Goal: Task Accomplishment & Management: Manage account settings

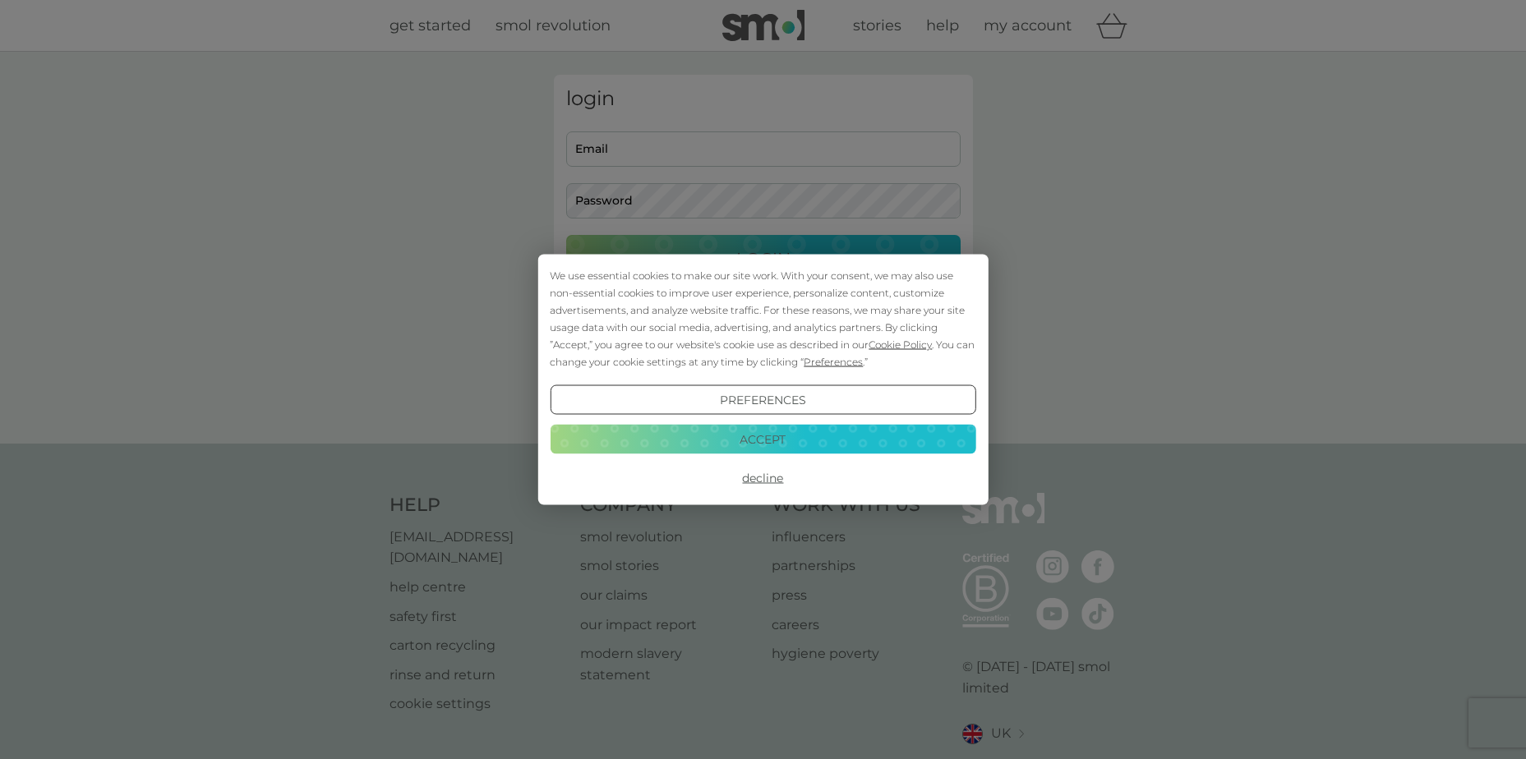
click at [759, 442] on button "Accept" at bounding box center [763, 439] width 426 height 30
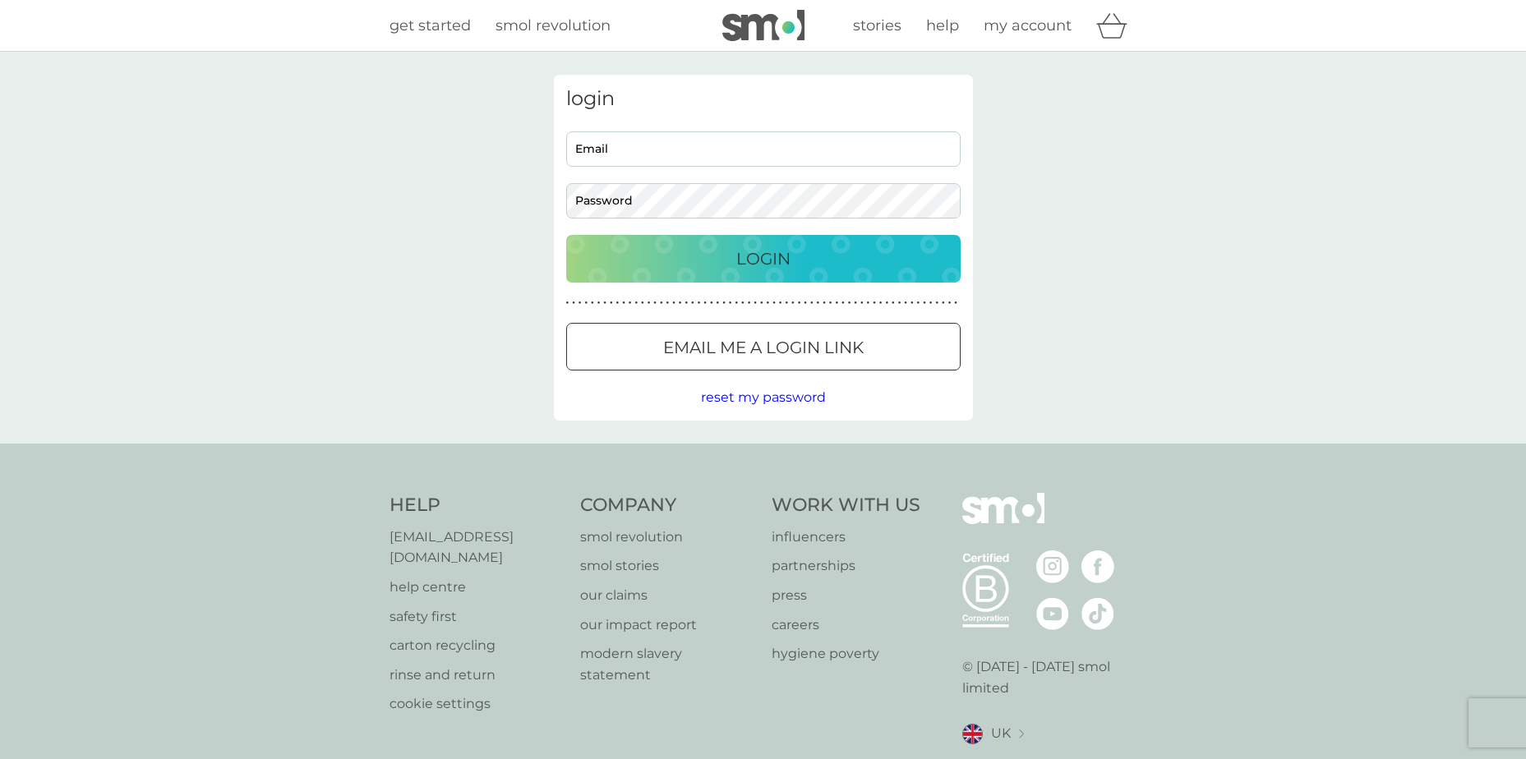
click at [617, 142] on input "Email" at bounding box center [763, 148] width 394 height 35
type input "powell21@talktalk.net"
click at [566, 235] on button "Login" at bounding box center [763, 259] width 394 height 48
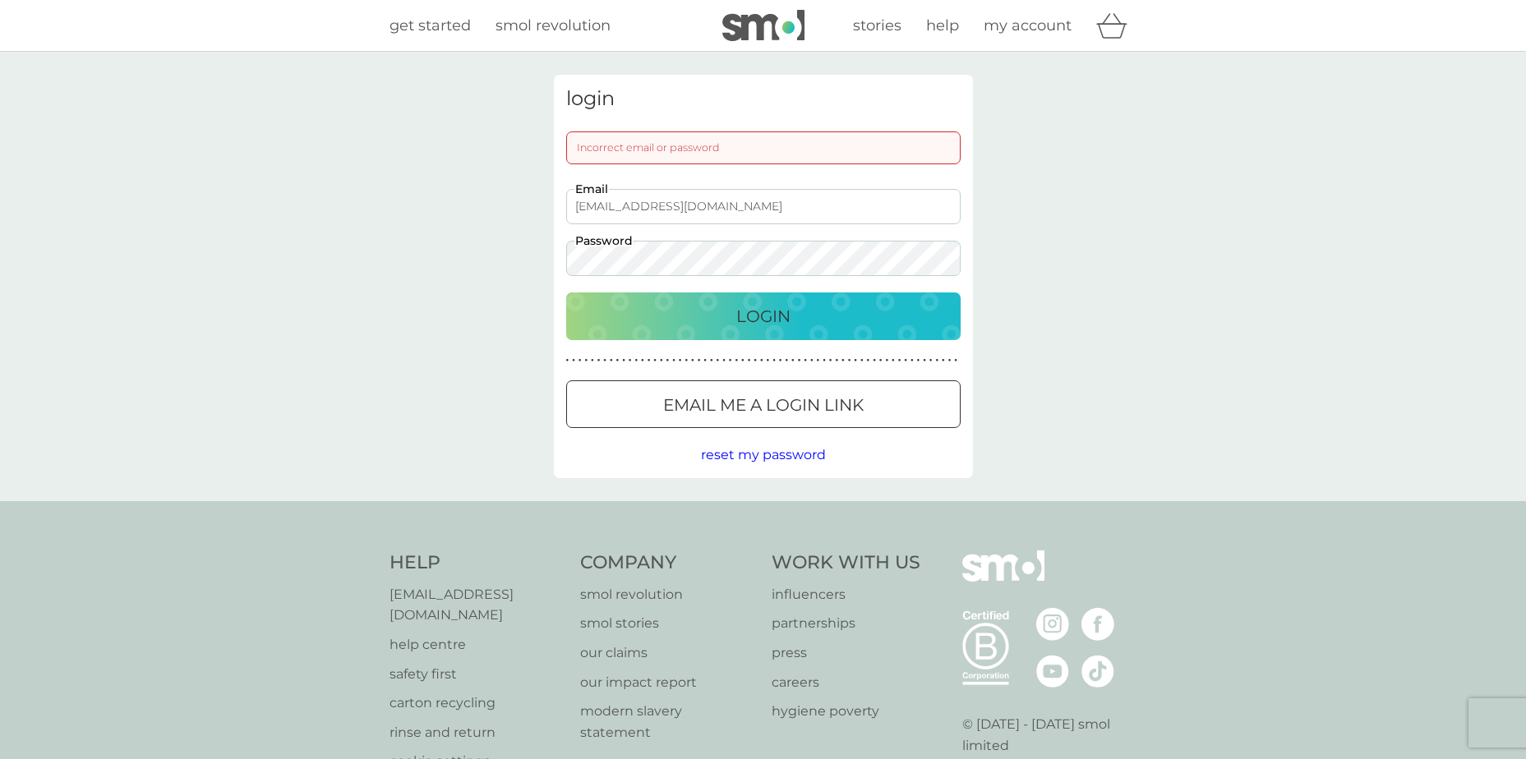
click at [566, 293] on button "Login" at bounding box center [763, 317] width 394 height 48
click at [771, 310] on p "Login" at bounding box center [763, 316] width 54 height 26
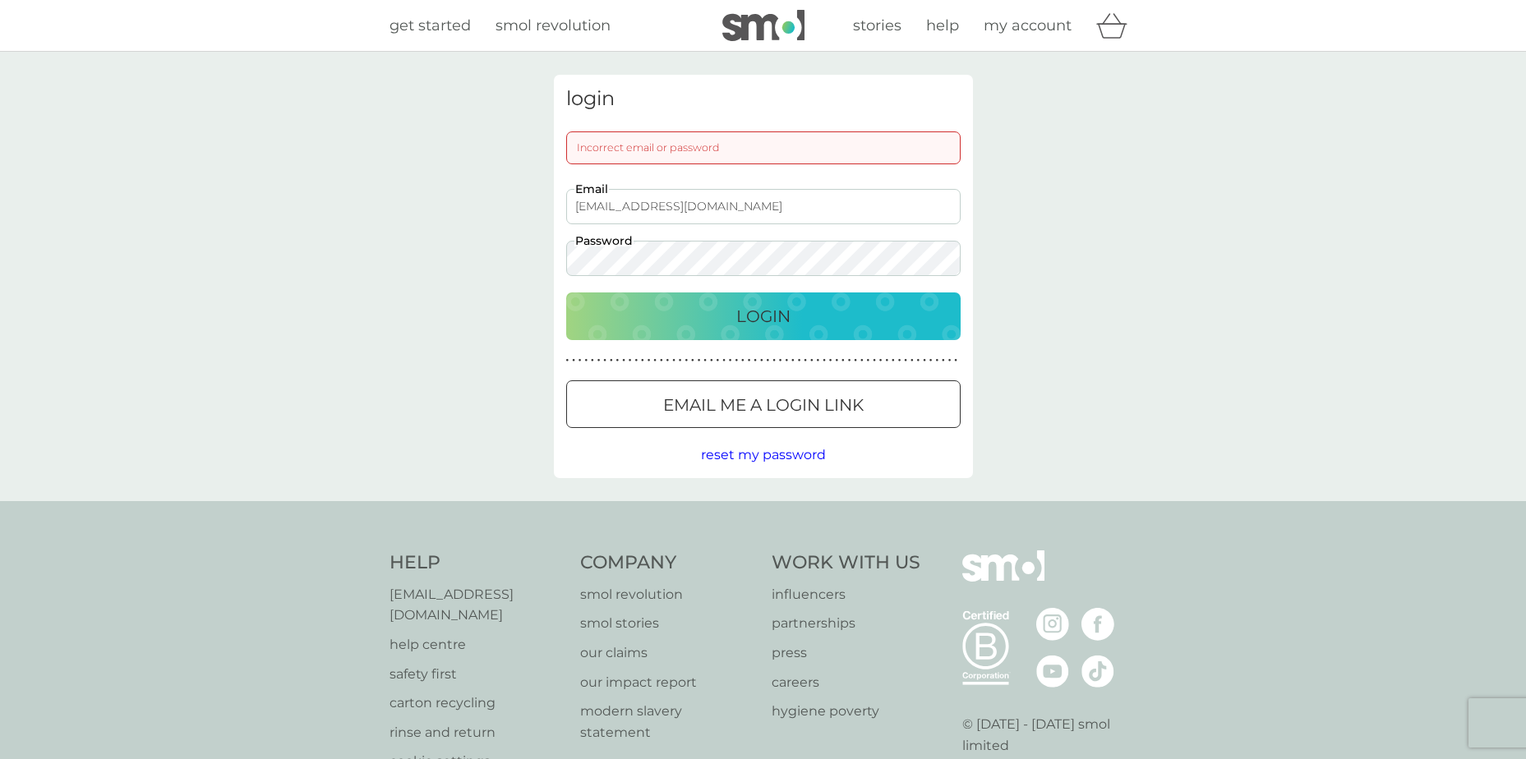
click at [735, 454] on span "reset my password" at bounding box center [763, 455] width 125 height 16
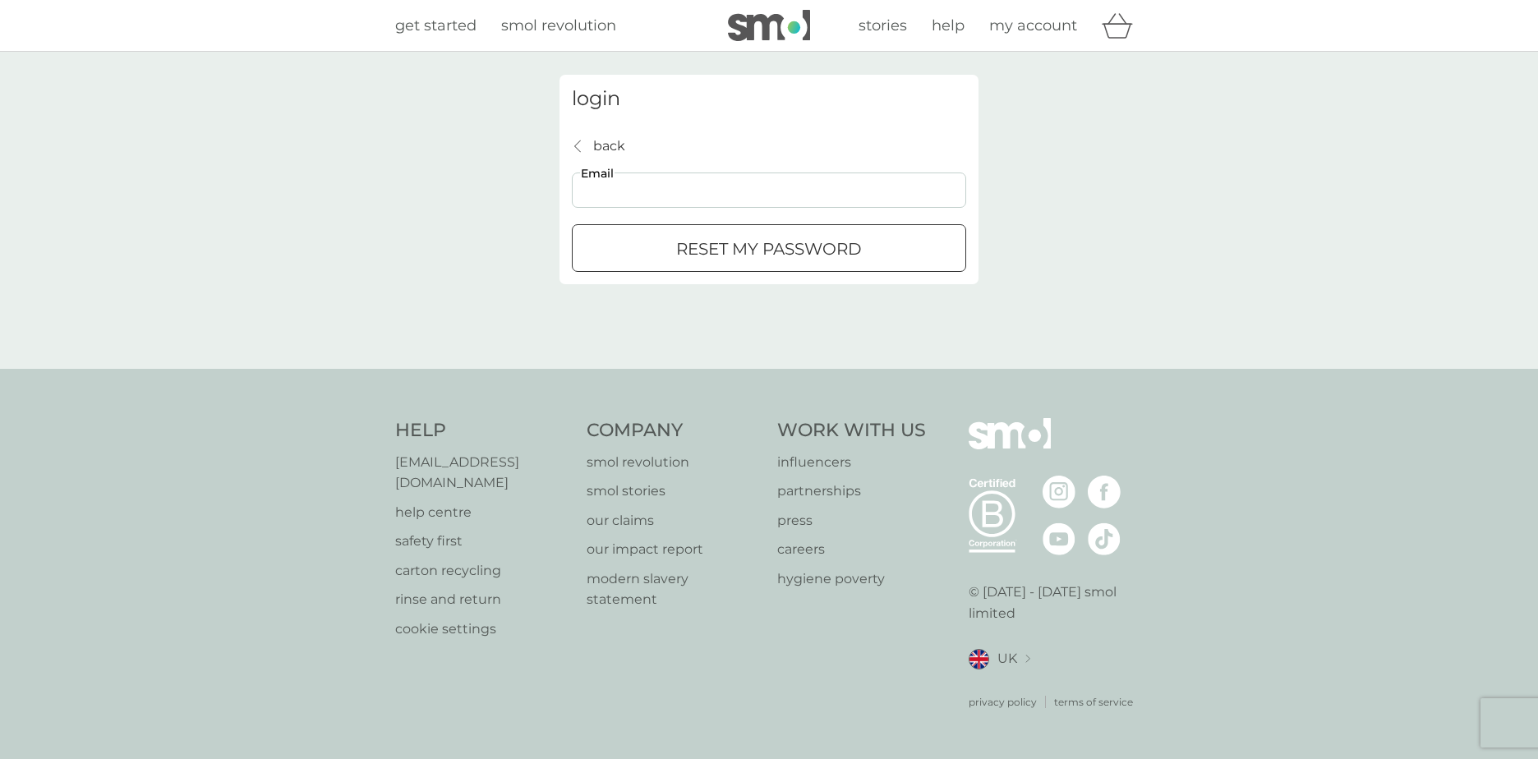
click at [632, 187] on input "Email" at bounding box center [769, 190] width 394 height 35
type input "powell21@talktalk.net"
click at [671, 257] on div "reset my password" at bounding box center [769, 249] width 393 height 26
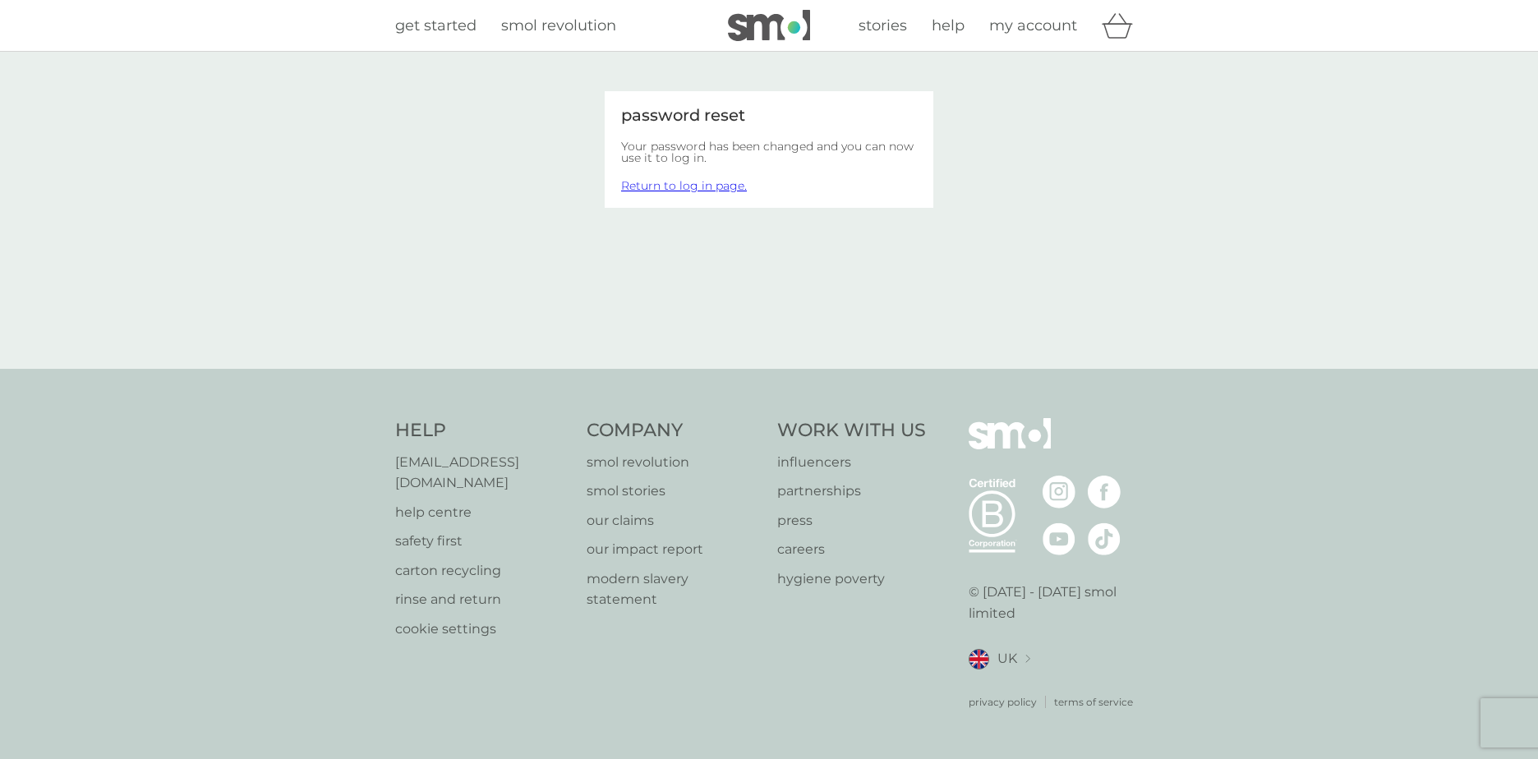
click at [666, 178] on link "Return to log in page." at bounding box center [684, 185] width 126 height 15
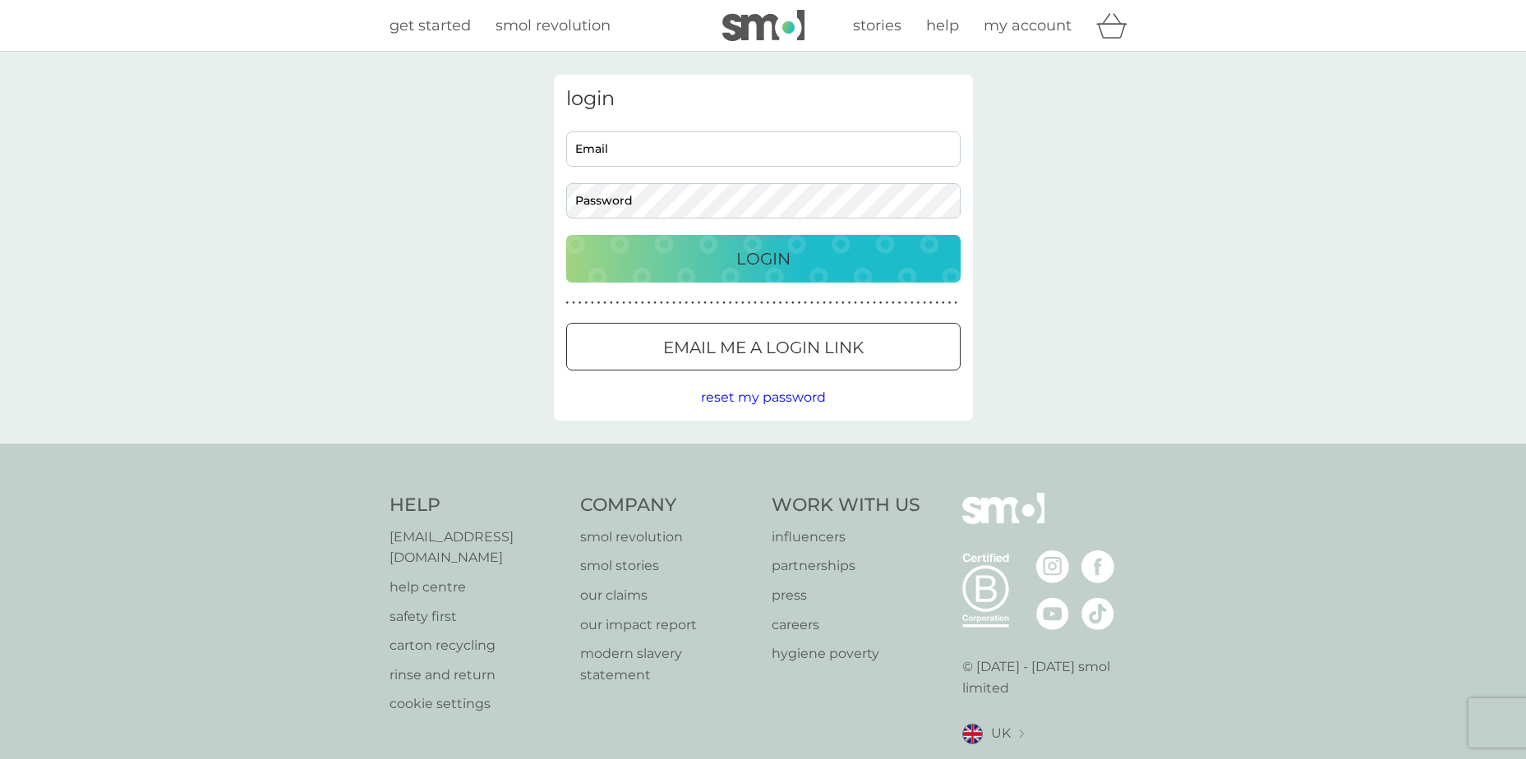
click at [622, 153] on input "Email" at bounding box center [763, 148] width 394 height 35
type input "powell21@talktalk.net"
click at [566, 235] on button "Login" at bounding box center [763, 259] width 394 height 48
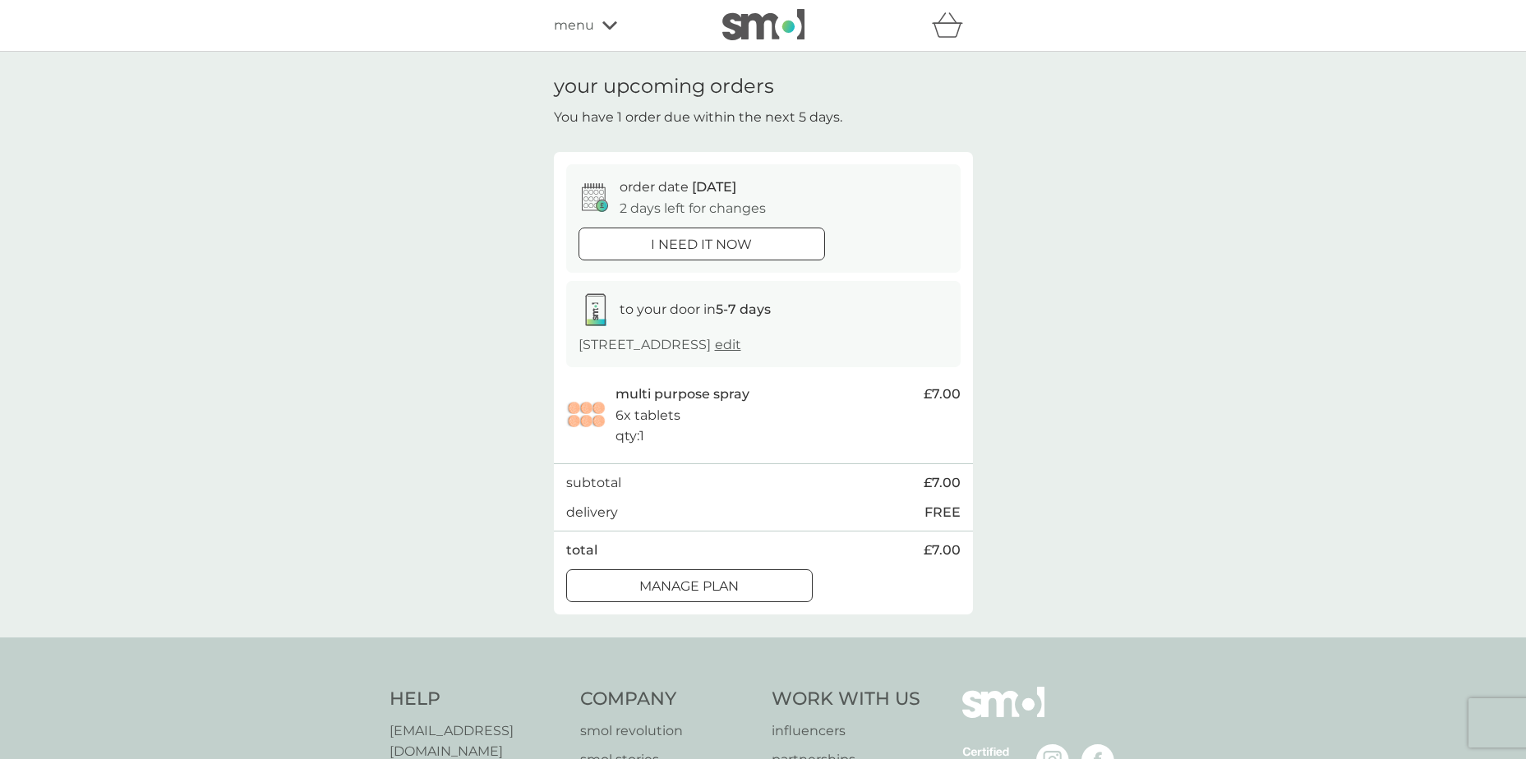
click at [674, 595] on div at bounding box center [689, 586] width 59 height 17
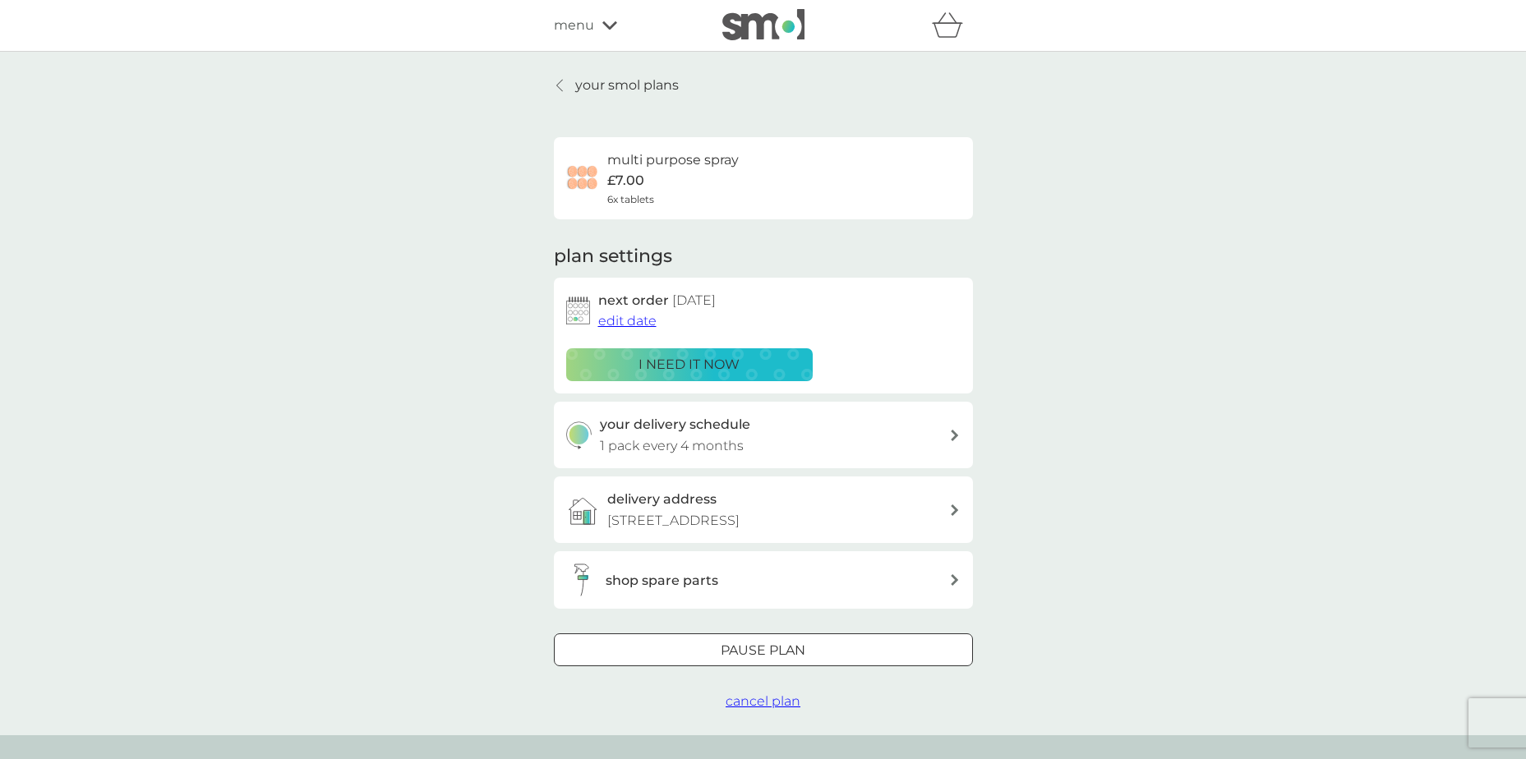
click at [619, 322] on span "edit date" at bounding box center [627, 321] width 58 height 16
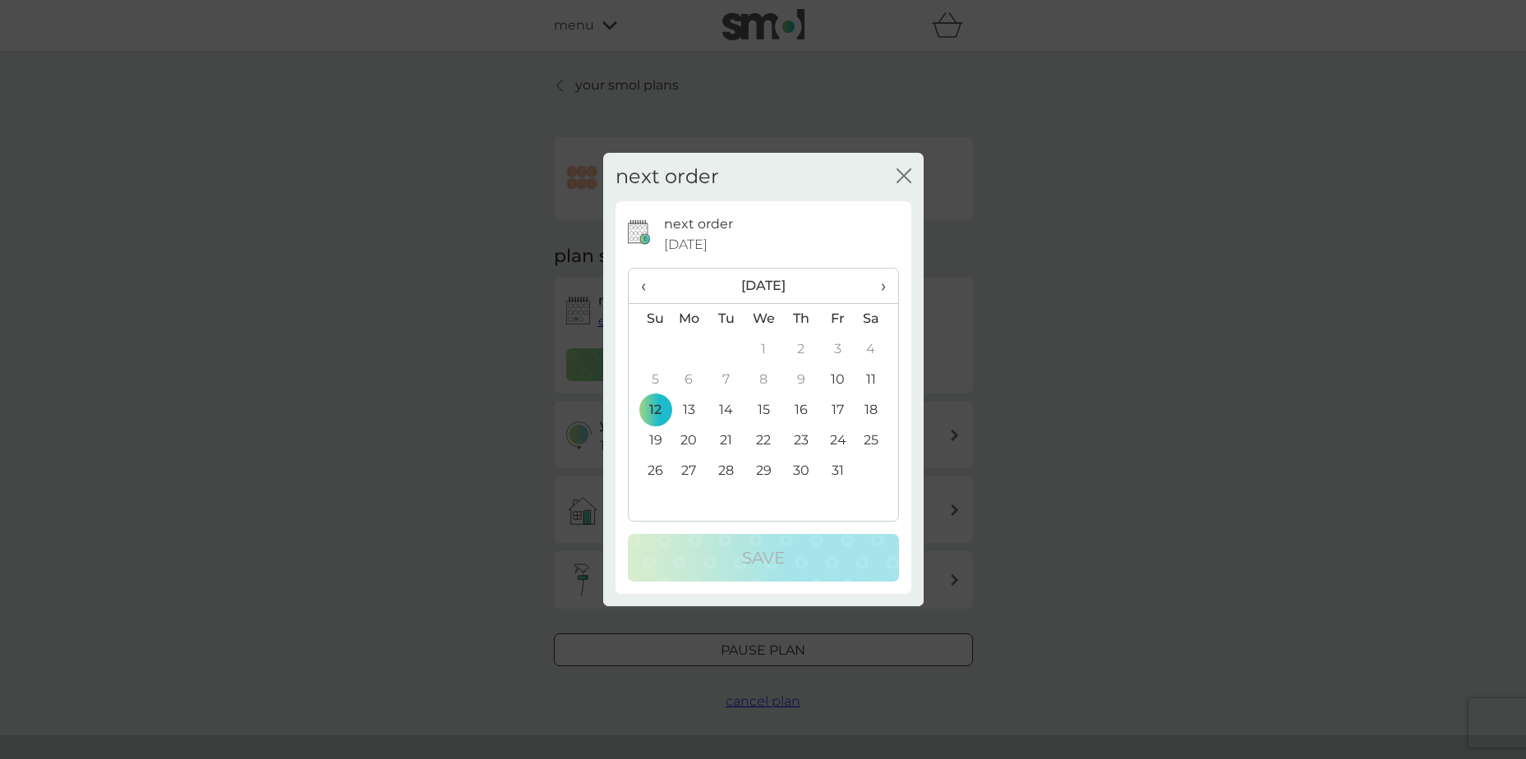
click at [884, 289] on span "›" at bounding box center [877, 286] width 16 height 35
click at [651, 499] on td "30" at bounding box center [650, 501] width 42 height 30
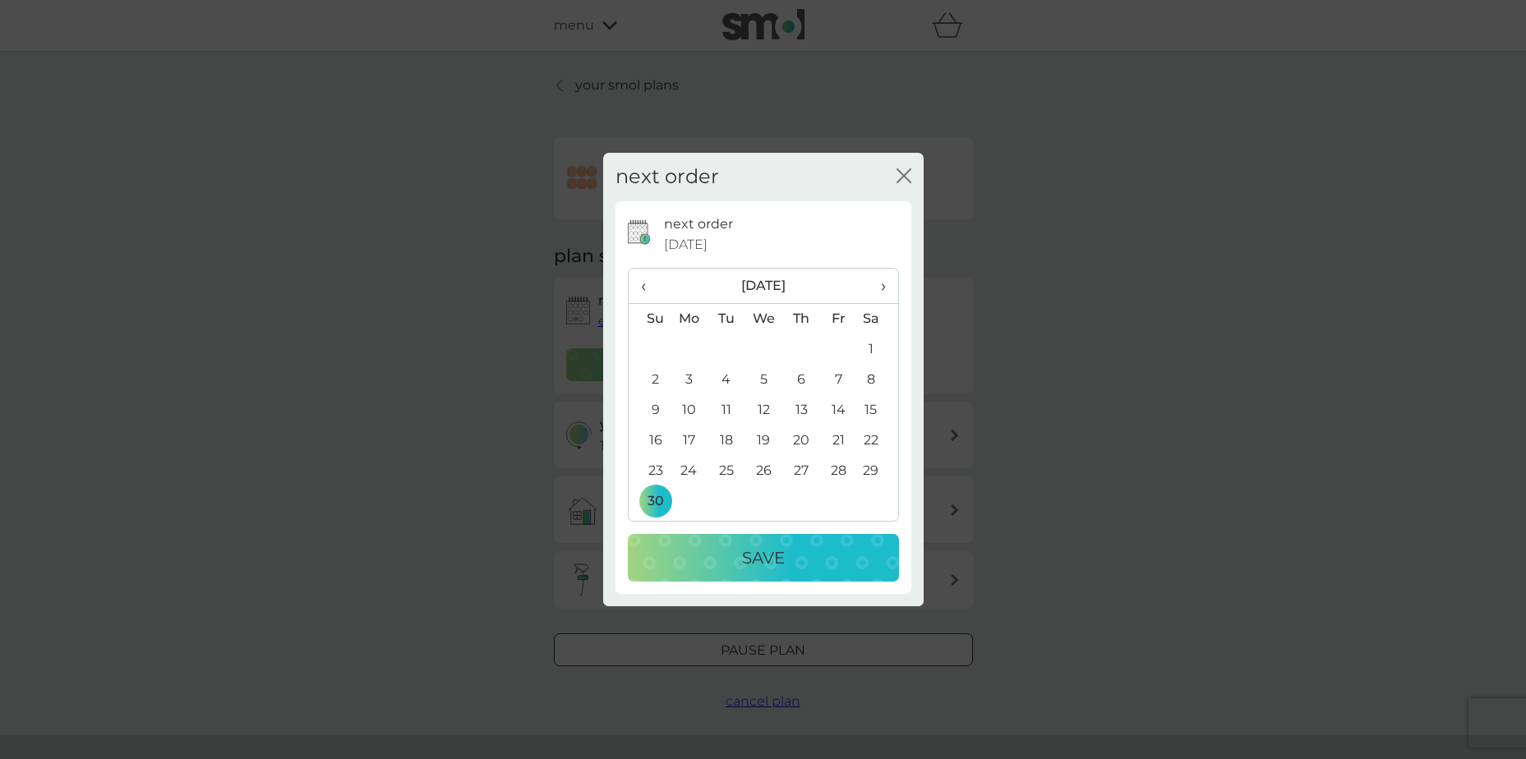
click at [691, 547] on div "Save" at bounding box center [763, 558] width 238 height 26
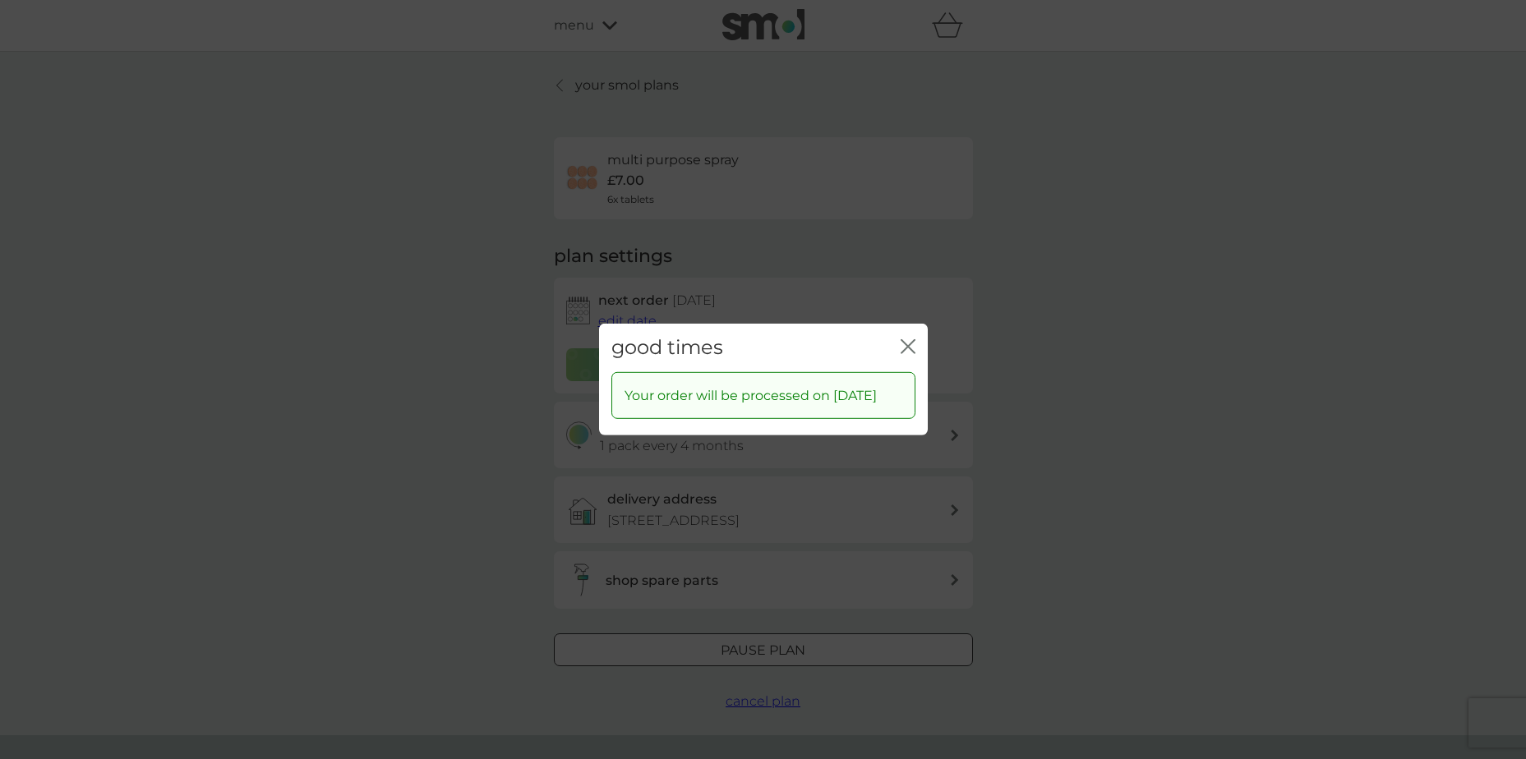
click at [913, 339] on icon "close" at bounding box center [908, 346] width 15 height 15
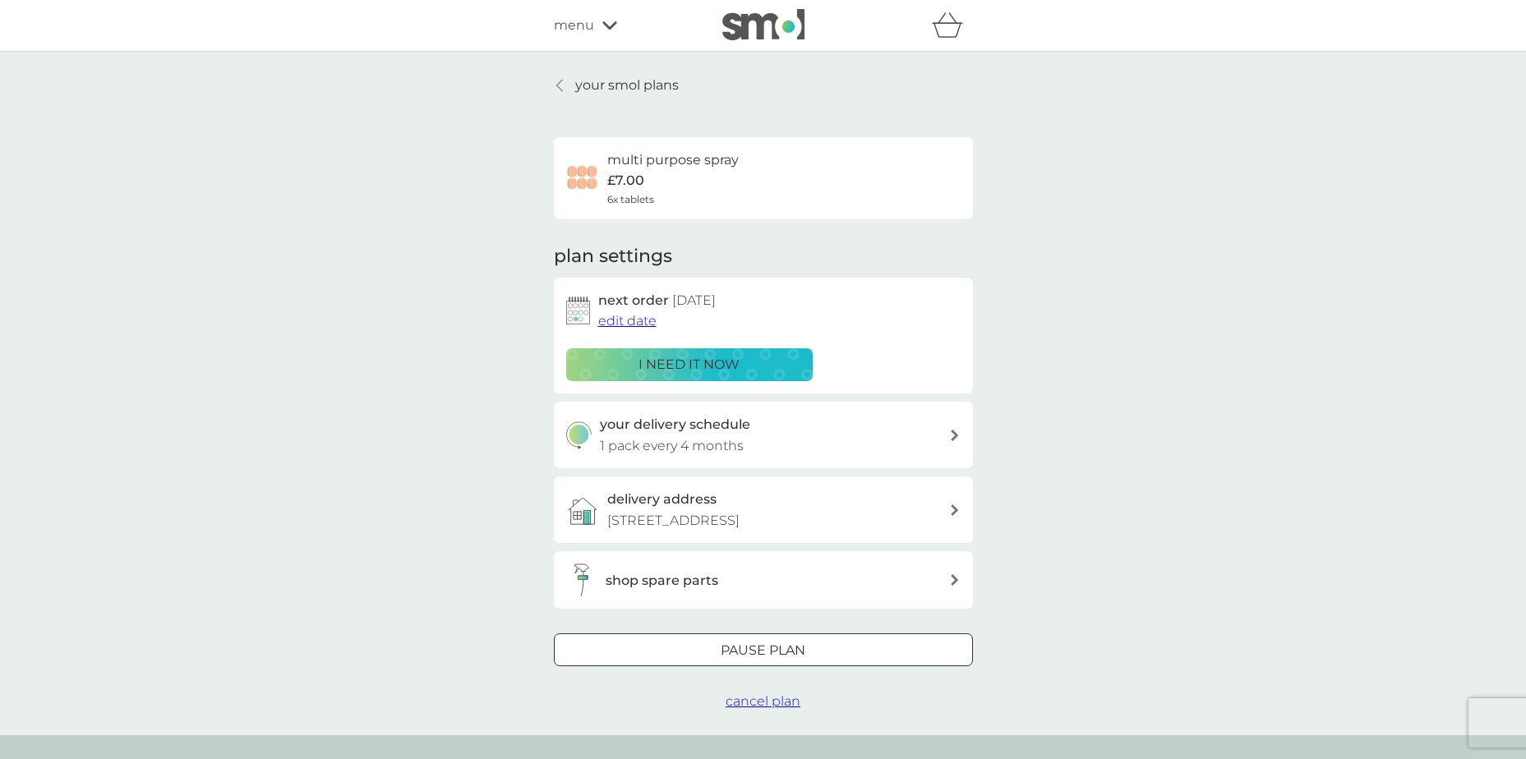
click at [581, 84] on p "your smol plans" at bounding box center [627, 85] width 104 height 21
